Goal: Information Seeking & Learning: Find specific page/section

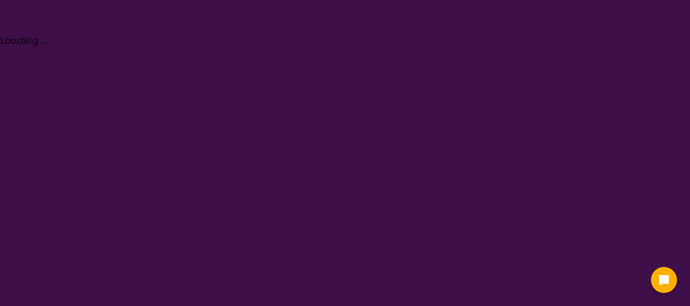
select select "[MEDICAL_DATA]"
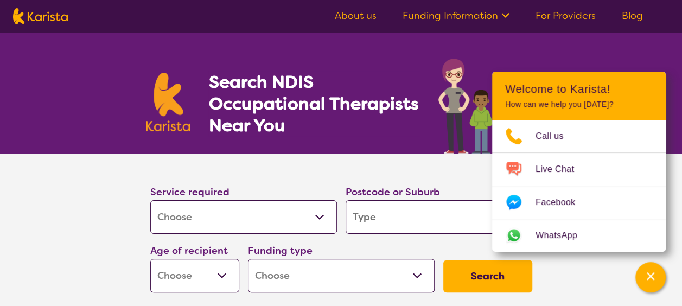
click at [432, 159] on section "Service required Allied Health Assistant Assessment ([MEDICAL_DATA] or [MEDICAL…" at bounding box center [341, 224] width 416 height 143
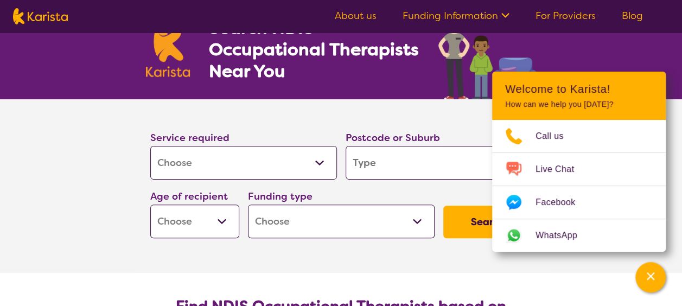
scroll to position [108, 0]
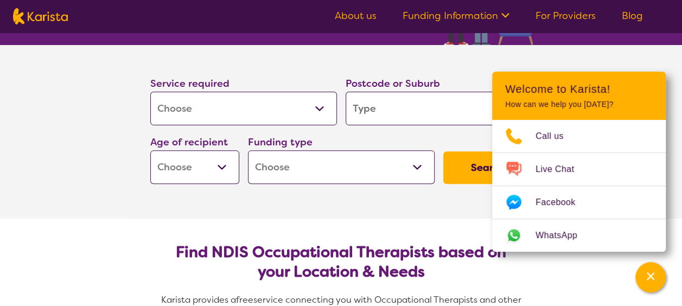
click at [414, 166] on select "Home Care Package (HCP) National Disability Insurance Scheme (NDIS) I don't know" at bounding box center [341, 167] width 187 height 34
select select "NDIS"
click at [248, 150] on select "Home Care Package (HCP) National Disability Insurance Scheme (NDIS) I don't know" at bounding box center [341, 167] width 187 height 34
select select "NDIS"
click at [220, 165] on select "Early Childhood - 0 to 9 Child - 10 to 11 Adolescent - 12 to 17 Adult - 18 to 6…" at bounding box center [194, 167] width 89 height 34
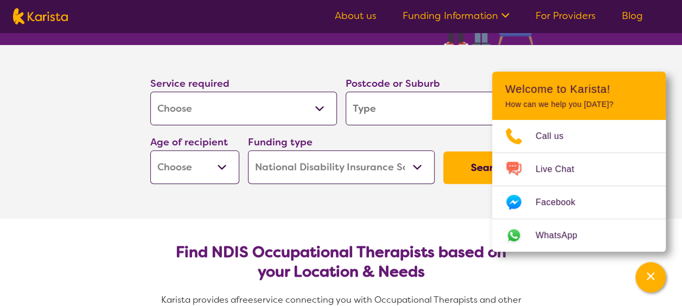
select select "CH"
click at [150, 150] on select "Early Childhood - 0 to 9 Child - 10 to 11 Adolescent - 12 to 17 Adult - 18 to 6…" at bounding box center [194, 167] width 89 height 34
select select "CH"
click at [471, 167] on button "Search" at bounding box center [487, 167] width 89 height 33
click at [476, 166] on button "Search" at bounding box center [487, 167] width 89 height 33
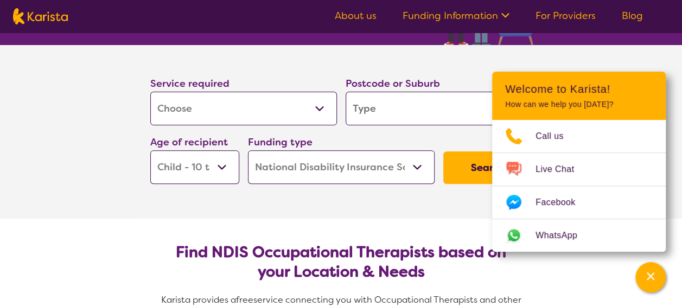
type input "S"
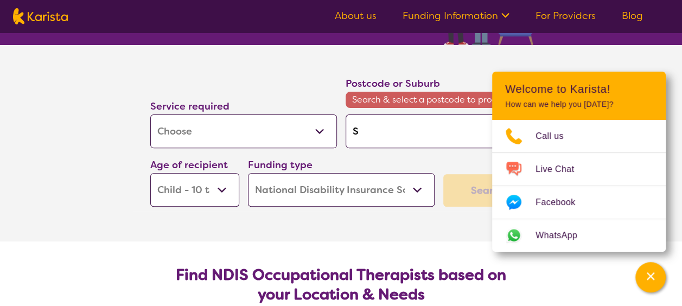
type input "St"
type input "Sta"
type input "Staf"
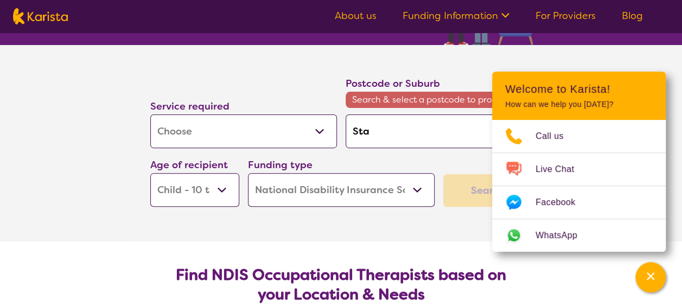
type input "Staf"
type input "Staff"
type input "Staffo"
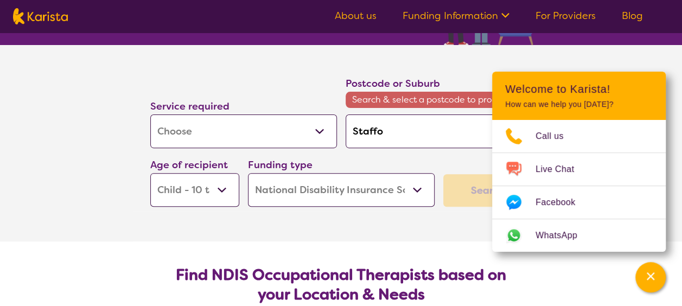
type input "Staffor"
type input "[PERSON_NAME]"
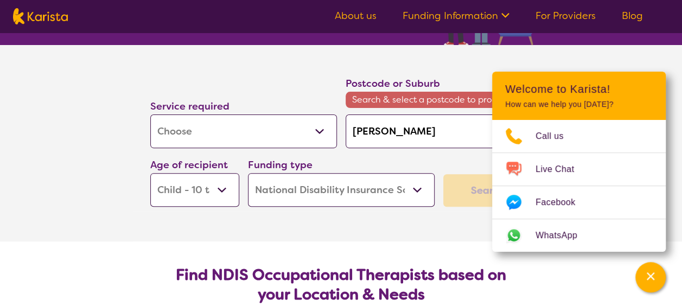
click at [465, 199] on div "Search" at bounding box center [487, 190] width 89 height 33
click at [467, 189] on div "Search" at bounding box center [487, 190] width 89 height 33
click at [461, 219] on section "Service required Allied Health Assistant Assessment ([MEDICAL_DATA] or [MEDICAL…" at bounding box center [341, 143] width 434 height 196
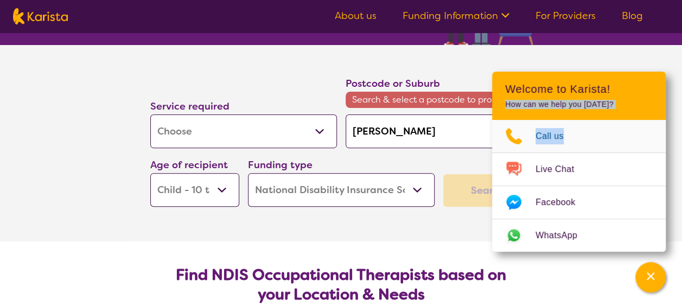
drag, startPoint x: 635, startPoint y: 80, endPoint x: 639, endPoint y: 145, distance: 65.2
click at [639, 145] on div "Welcome to Karista! How can we help you [DATE]? Call us Live Chat Facebook What…" at bounding box center [579, 162] width 174 height 180
click at [647, 278] on icon "Channel Menu" at bounding box center [650, 276] width 11 height 11
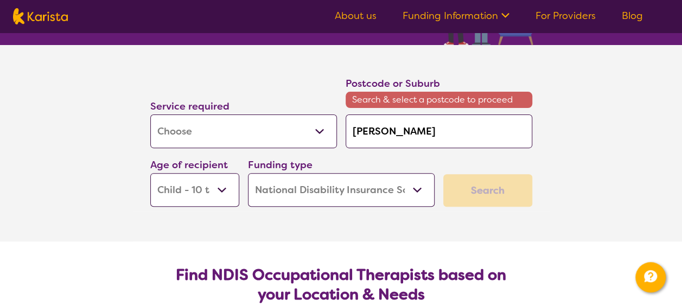
click at [488, 188] on div "Search" at bounding box center [487, 190] width 89 height 33
click at [576, 157] on section "Service required Allied Health Assistant Assessment ([MEDICAL_DATA] or [MEDICAL…" at bounding box center [341, 143] width 682 height 196
click at [486, 134] on input "[PERSON_NAME]" at bounding box center [438, 131] width 187 height 34
